Goal: Task Accomplishment & Management: Use online tool/utility

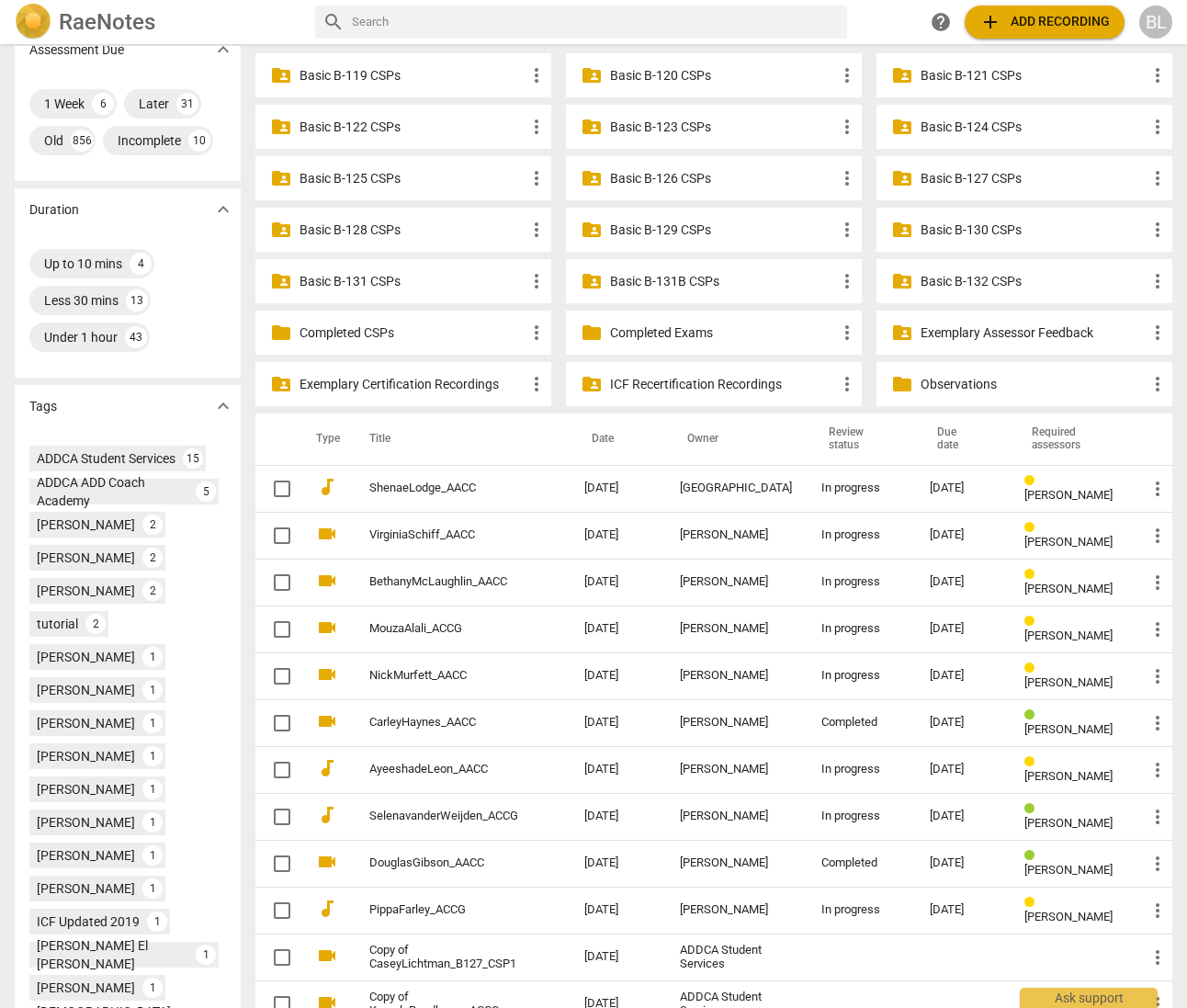
scroll to position [393, 0]
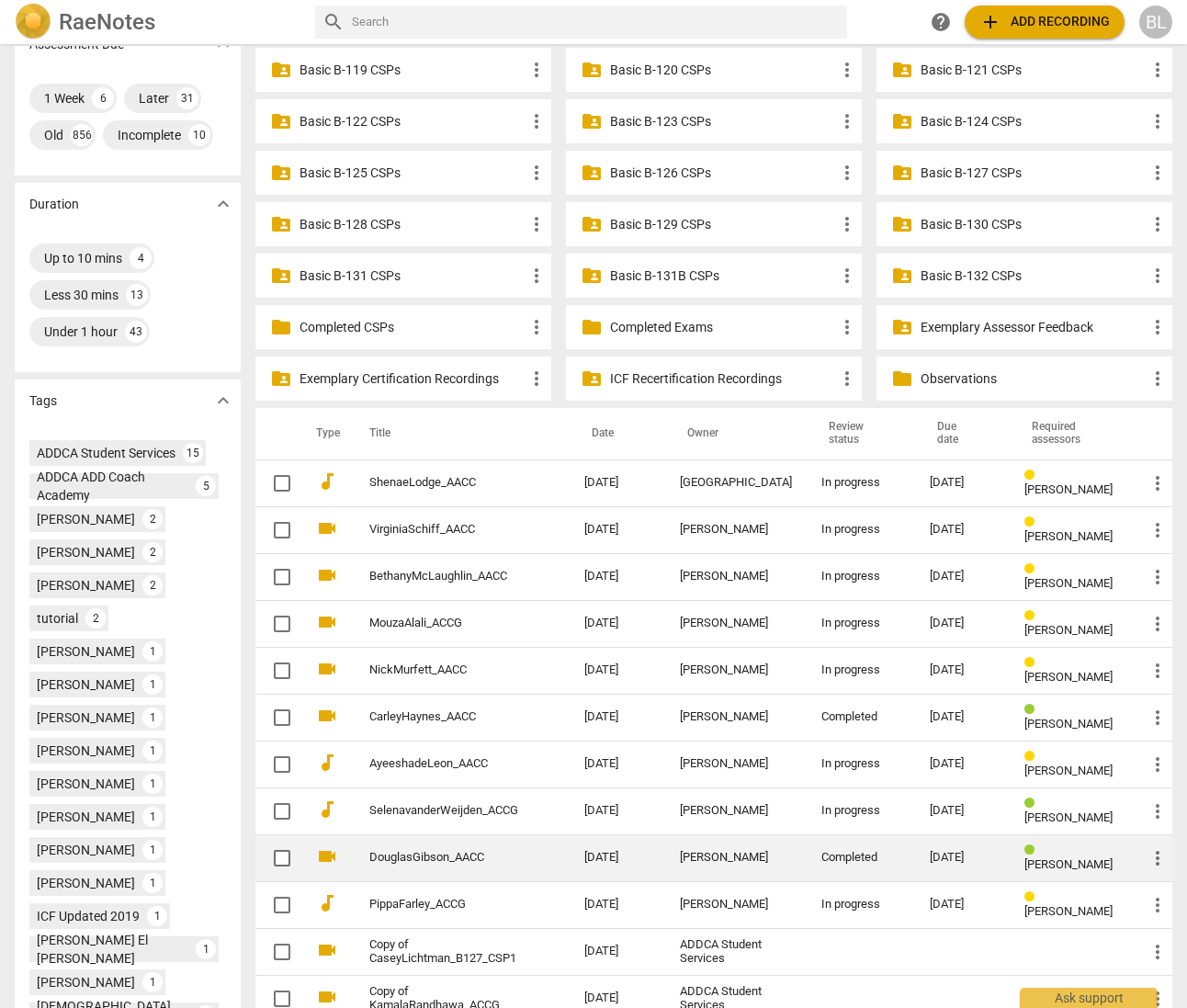
click at [735, 851] on div "[PERSON_NAME]" at bounding box center [735, 858] width 112 height 14
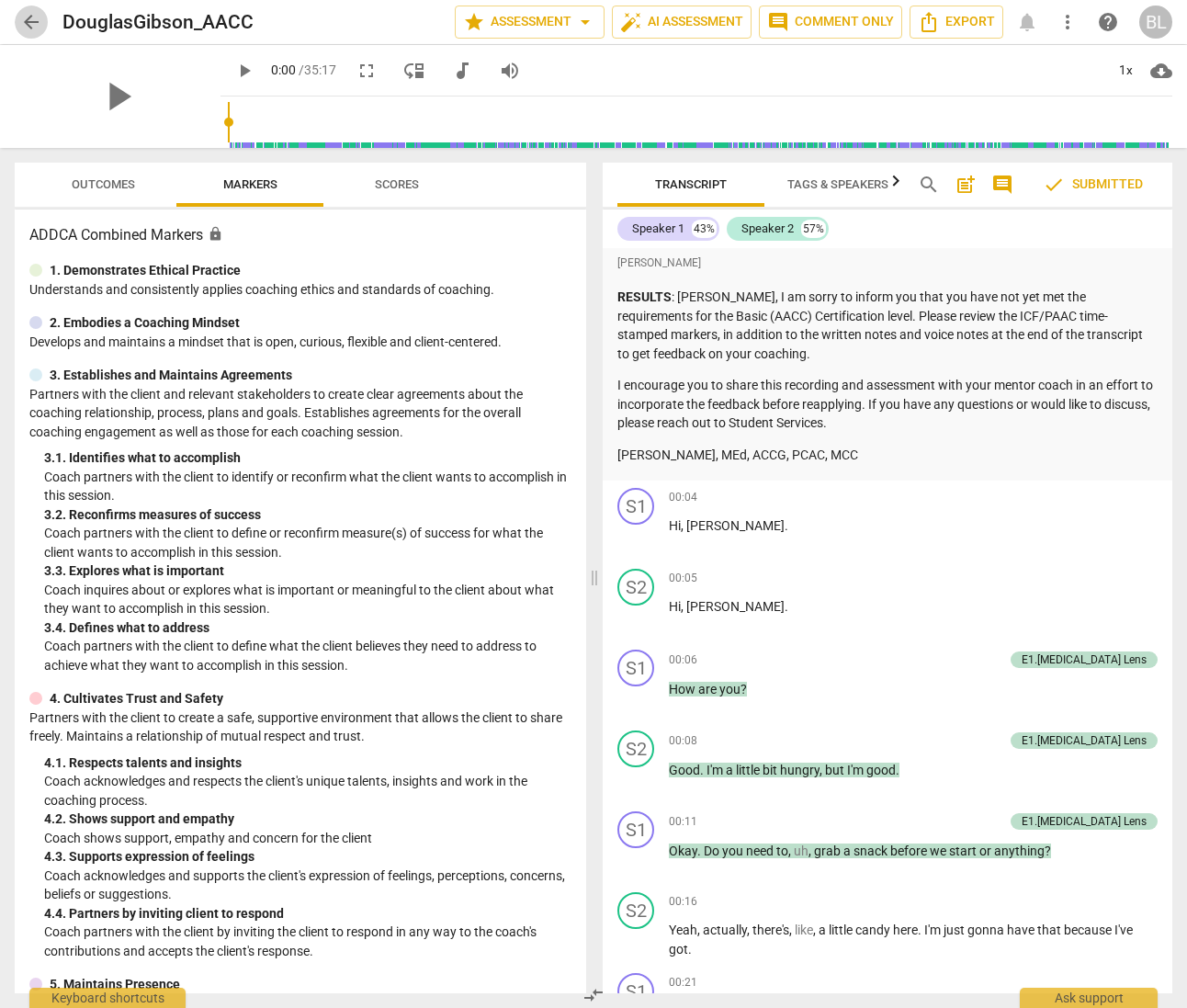
click at [29, 26] on span "arrow_back" at bounding box center [31, 22] width 22 height 22
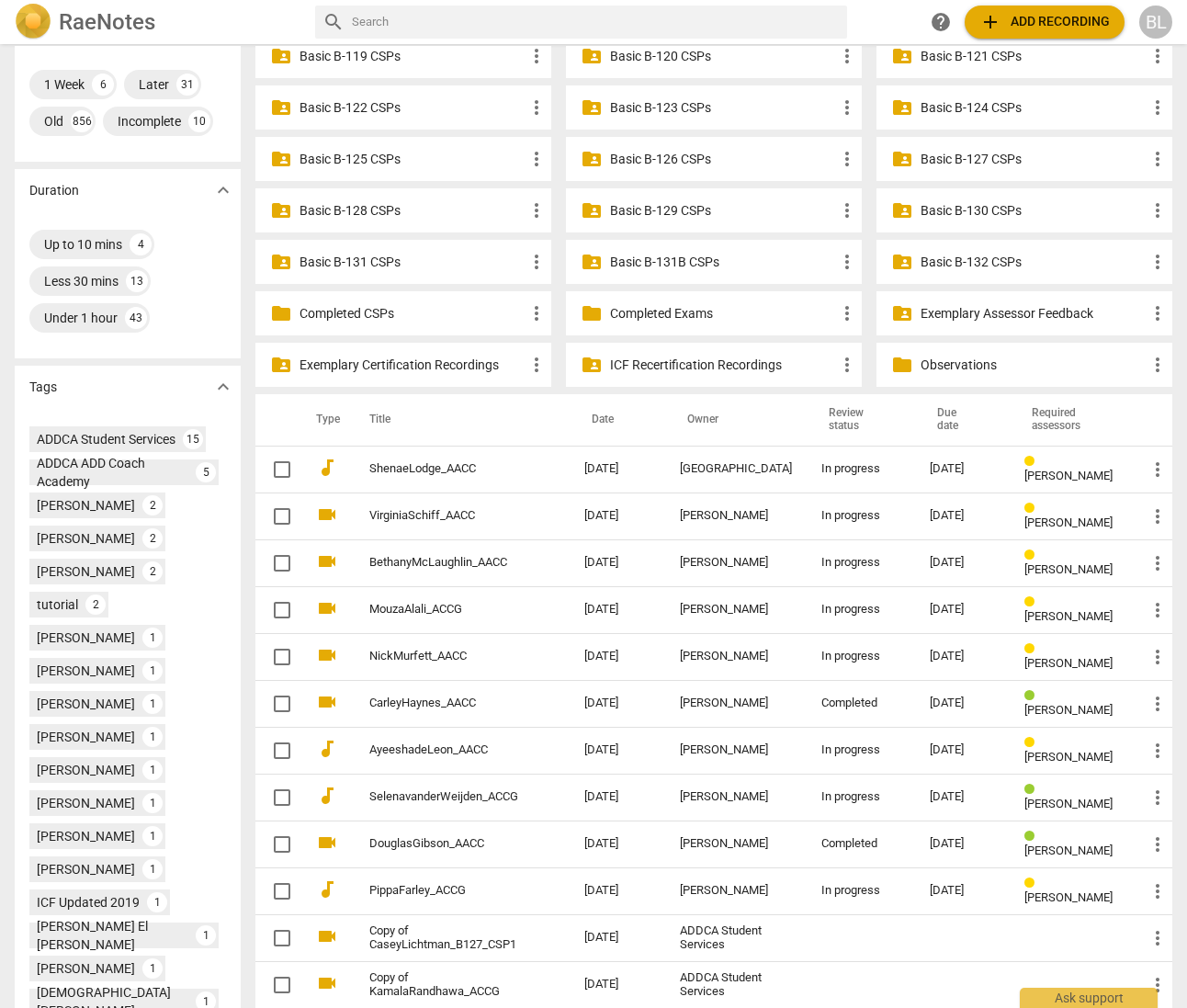
scroll to position [405, 0]
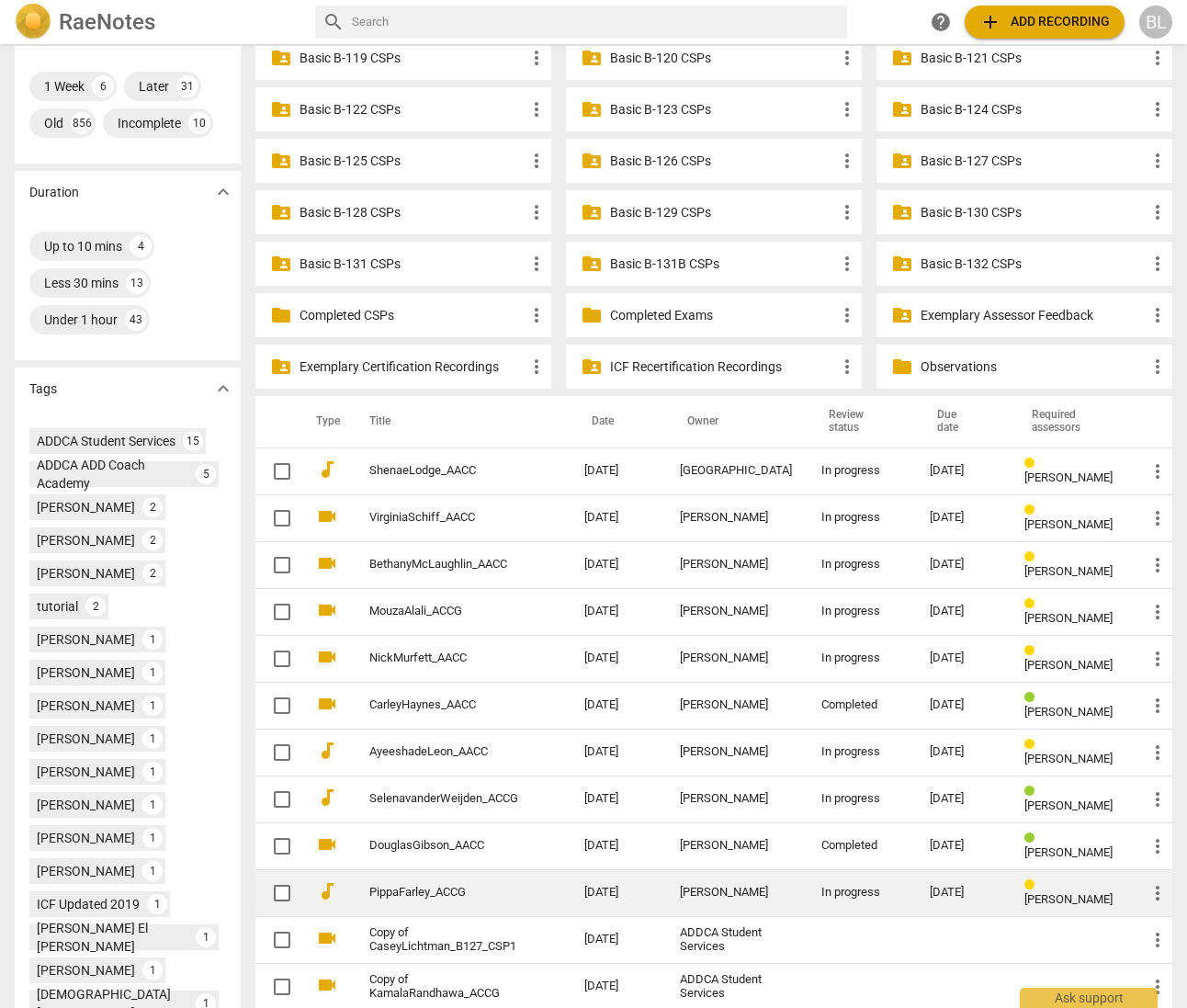
click at [1065, 892] on span "[PERSON_NAME]" at bounding box center [1068, 899] width 88 height 14
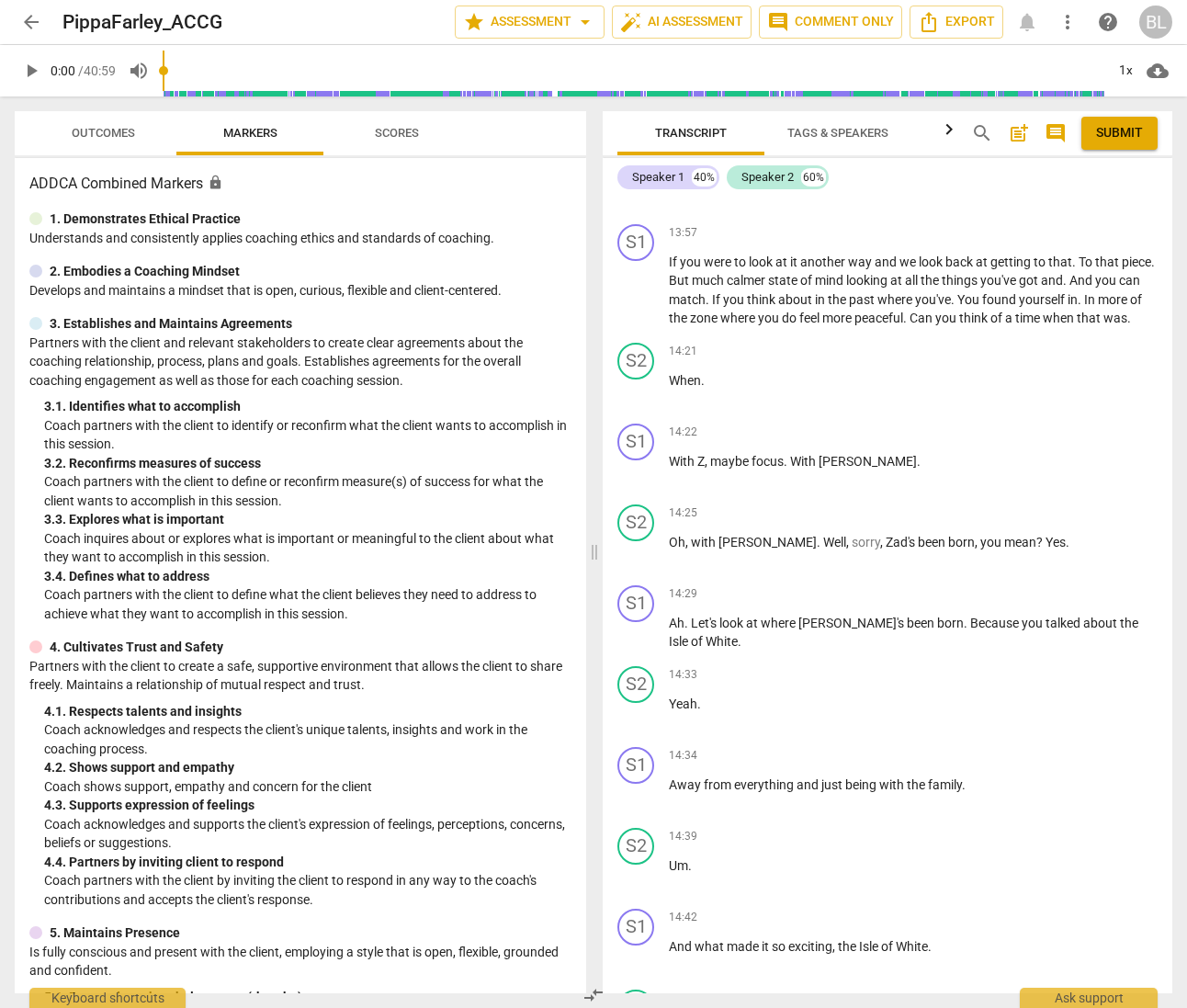
scroll to position [7721, 0]
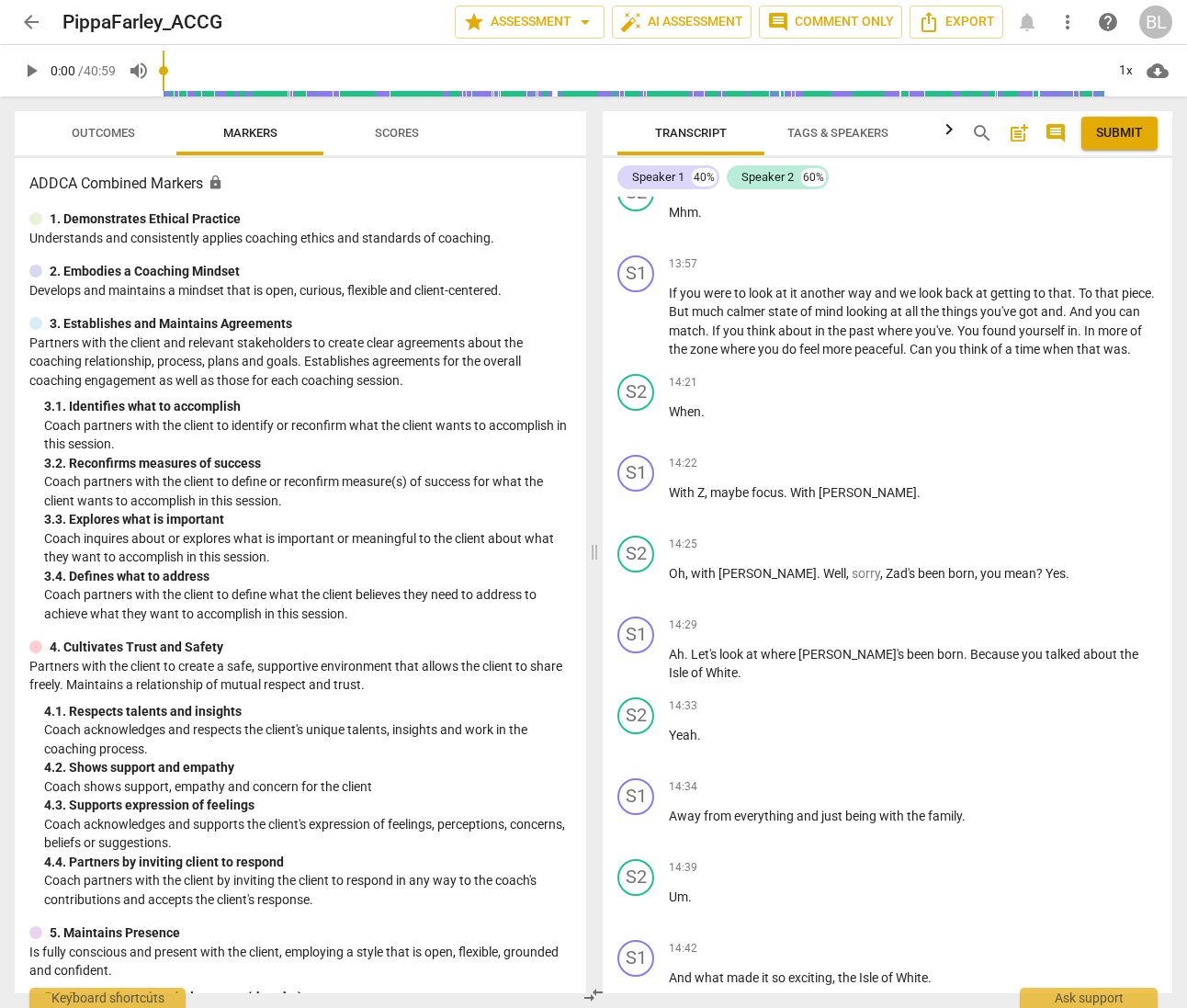
click at [1165, 474] on div "S1 play_arrow pause 00:03 + Add competency keyboard_arrow_right Hi [PERSON_NAME…" at bounding box center [887, 595] width 570 height 796
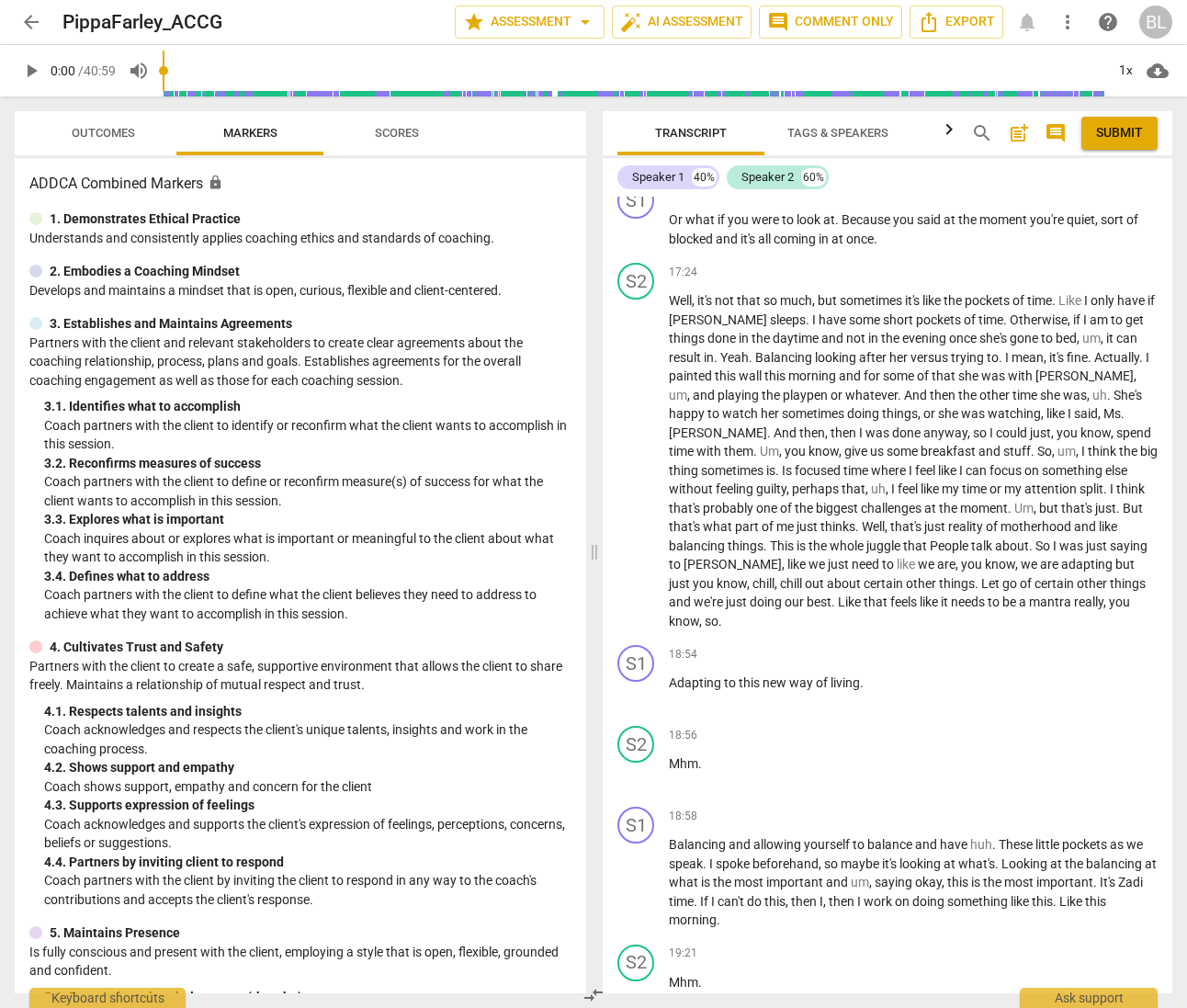
scroll to position [9995, 0]
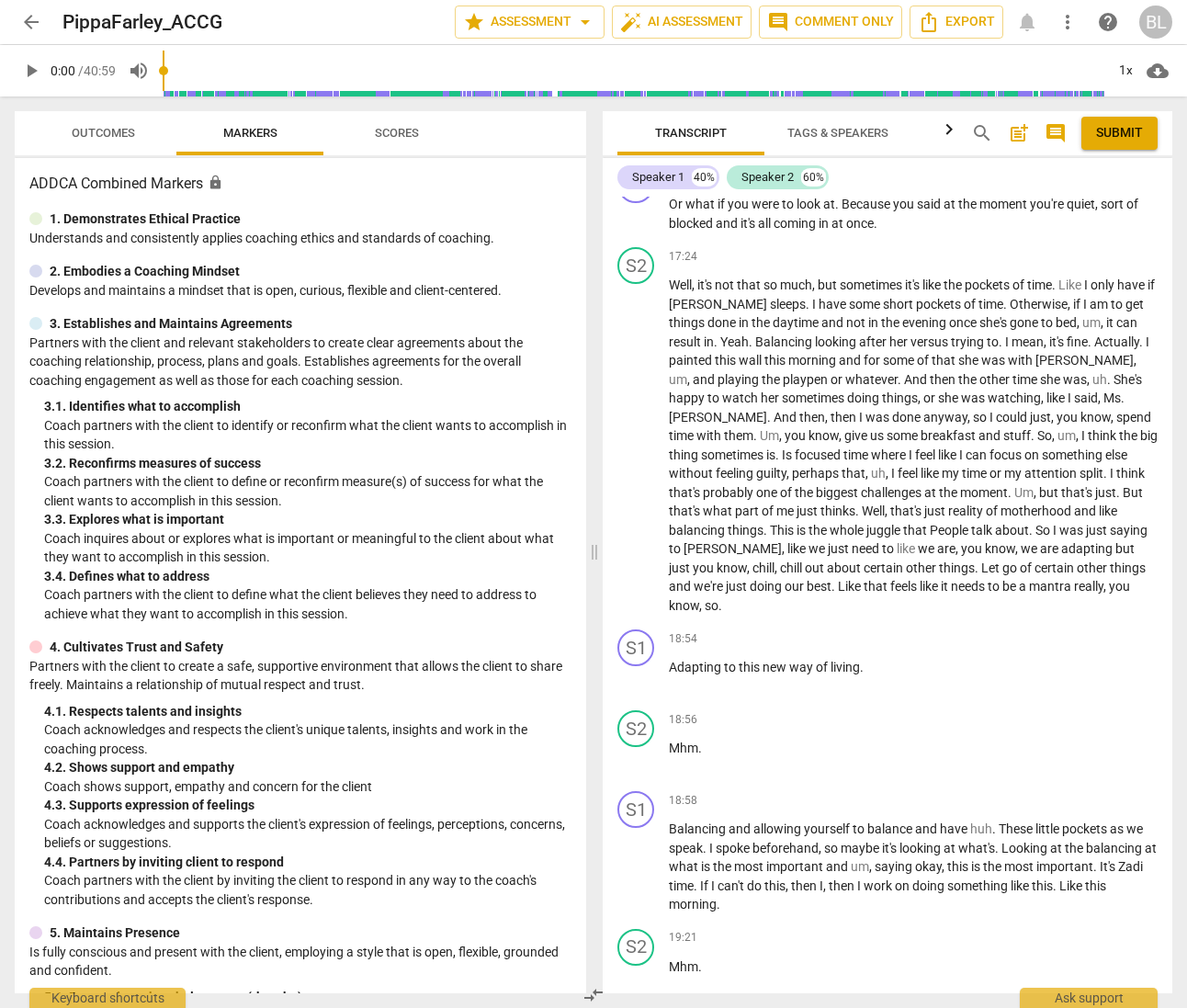
click at [30, 17] on span "arrow_back" at bounding box center [31, 22] width 22 height 22
